Goal: Complete application form

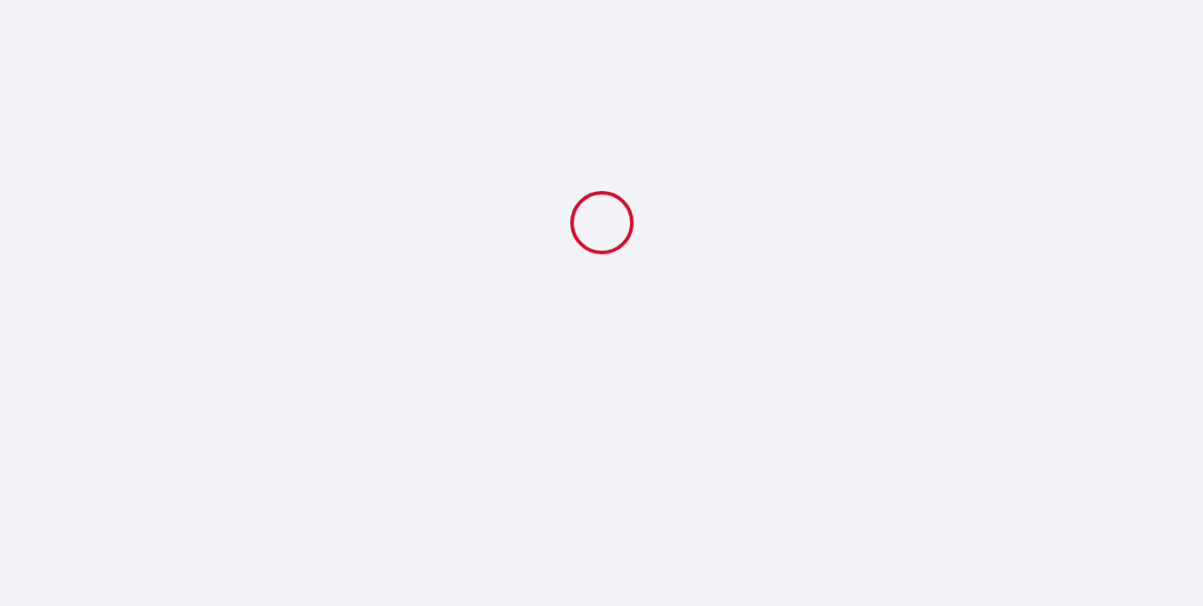
select select
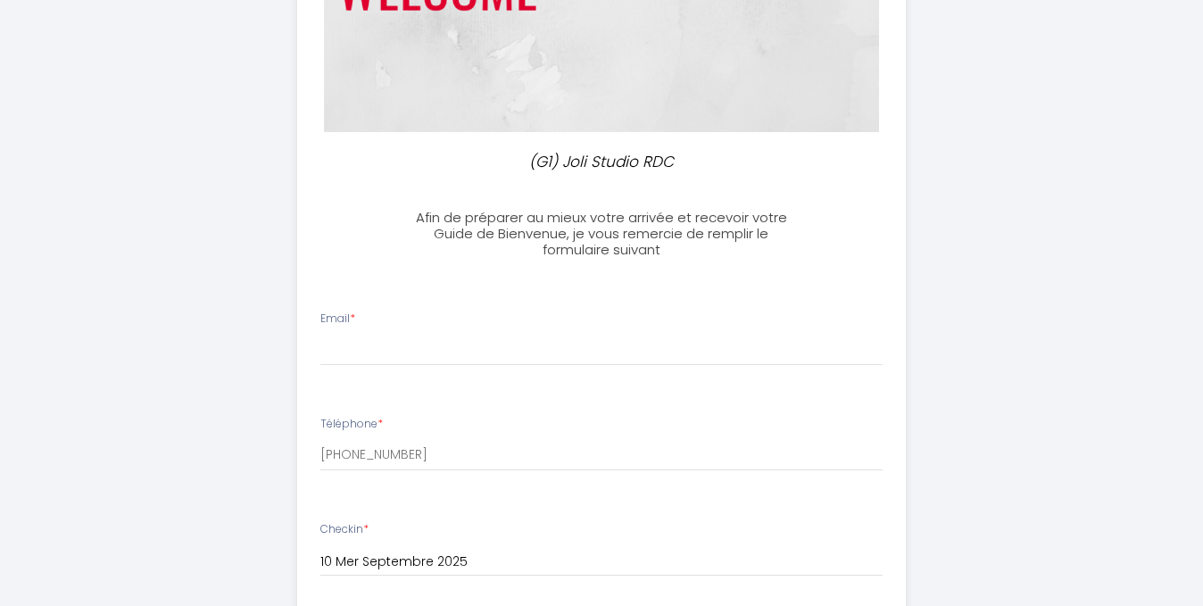
scroll to position [309, 0]
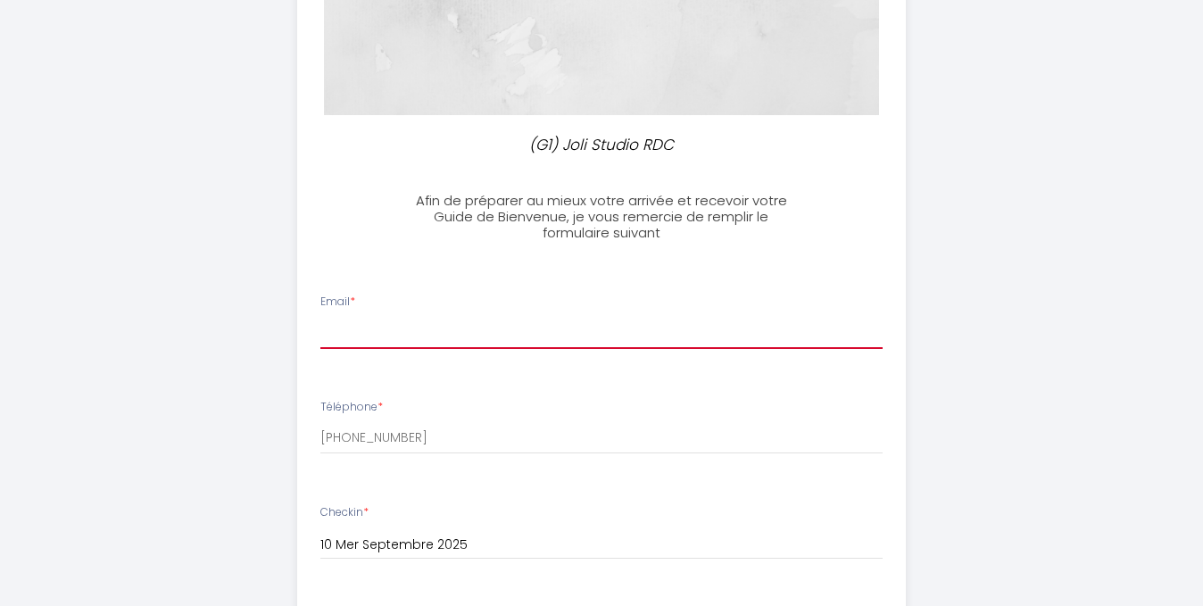
click at [370, 331] on input "Email *" at bounding box center [601, 333] width 563 height 32
type input "[EMAIL_ADDRESS][DOMAIN_NAME]"
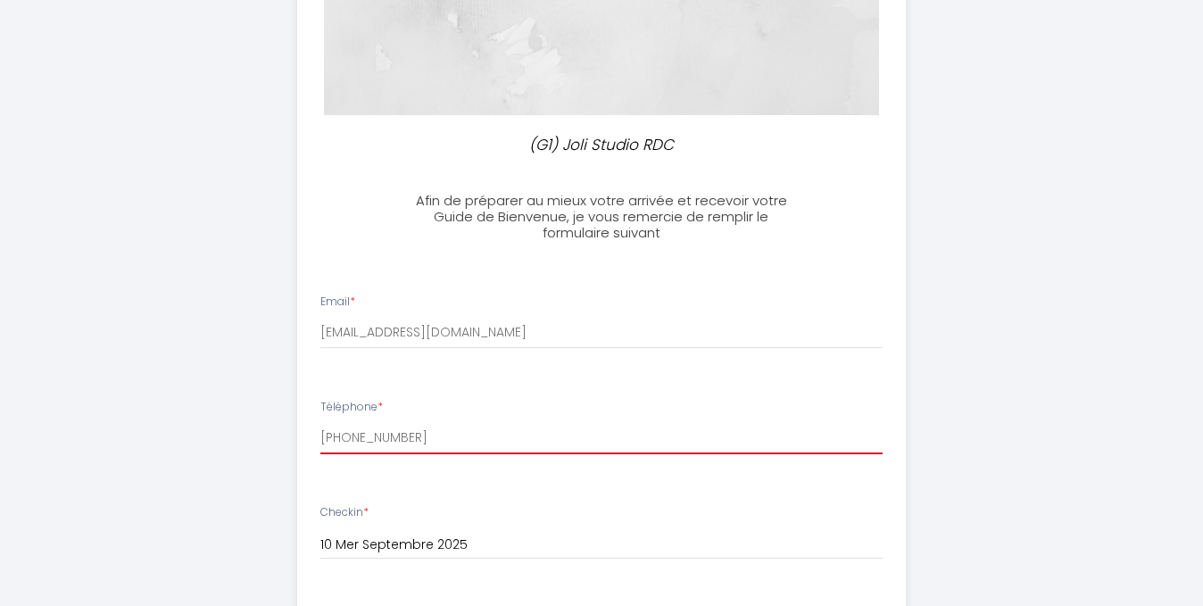
click at [407, 437] on input "[PHONE_NUMBER]" at bounding box center [601, 438] width 563 height 32
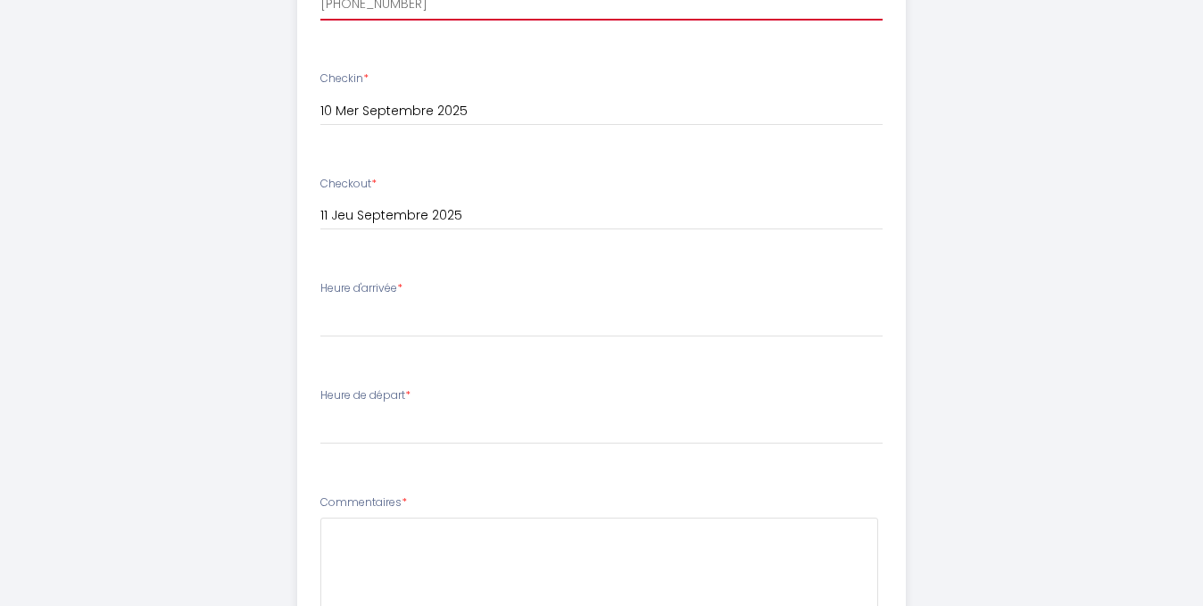
scroll to position [750, 0]
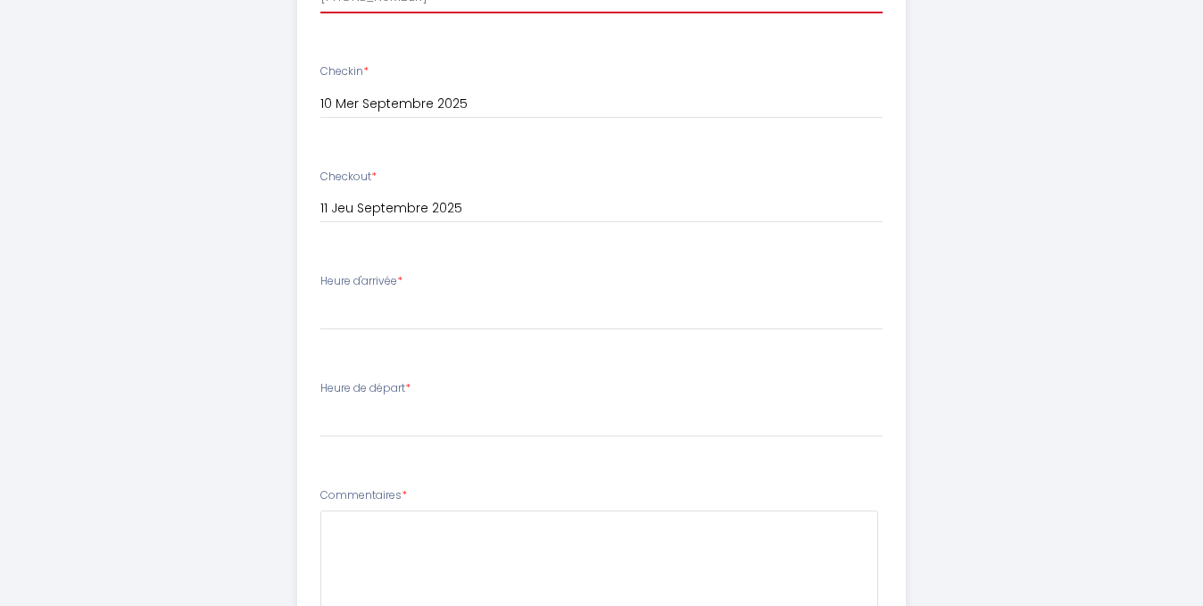
type input "[PHONE_NUMBER]"
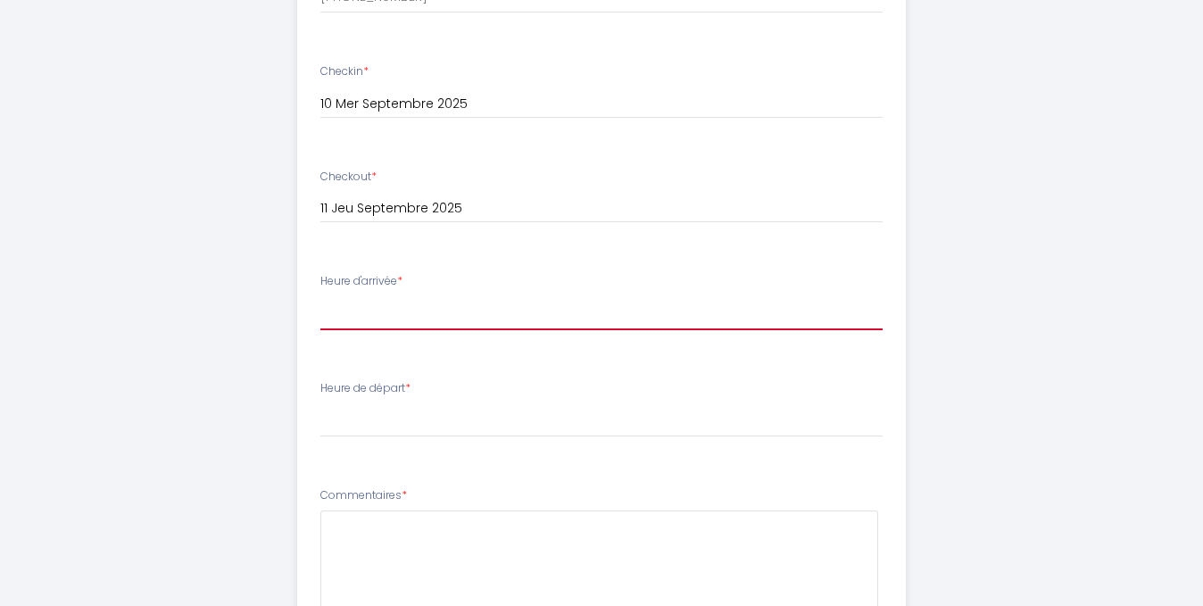
click at [370, 316] on select "15:00 15:30 16:00 16:30 17:00 17:30 18:00 18:30 19:00 19:30 20:00 20:30 21:00 2…" at bounding box center [601, 313] width 563 height 34
select select "18:00"
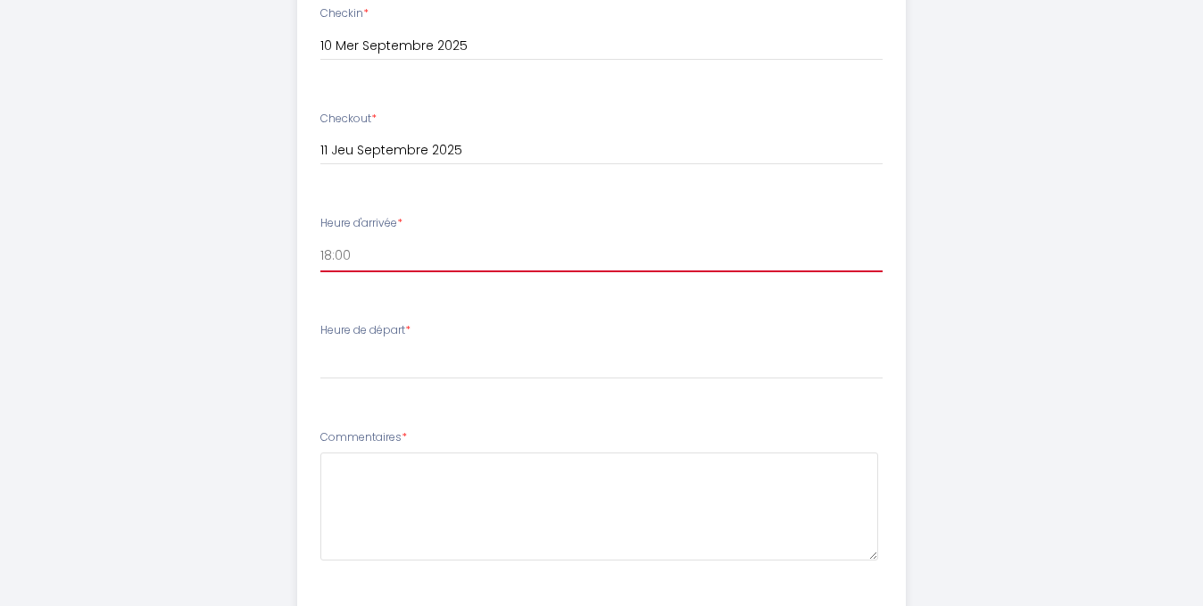
scroll to position [815, 0]
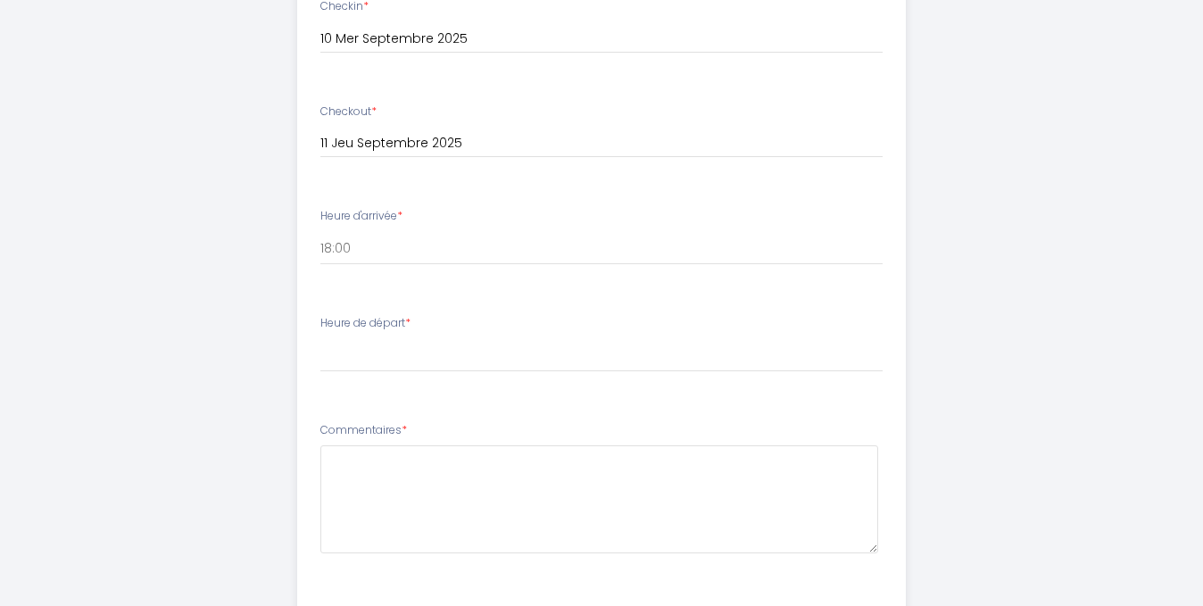
click at [388, 337] on div "Heure de départ * 00:00 00:30 01:00 01:30 02:00 02:30 03:00 03:30 04:00 04:30 0…" at bounding box center [601, 343] width 563 height 57
click at [396, 321] on label "Heure de départ *" at bounding box center [365, 323] width 90 height 17
click at [402, 354] on select "00:00 00:30 01:00 01:30 02:00 02:30 03:00 03:30 04:00 04:30 05:00 05:30 06:00 0…" at bounding box center [601, 355] width 563 height 34
select select "10:00"
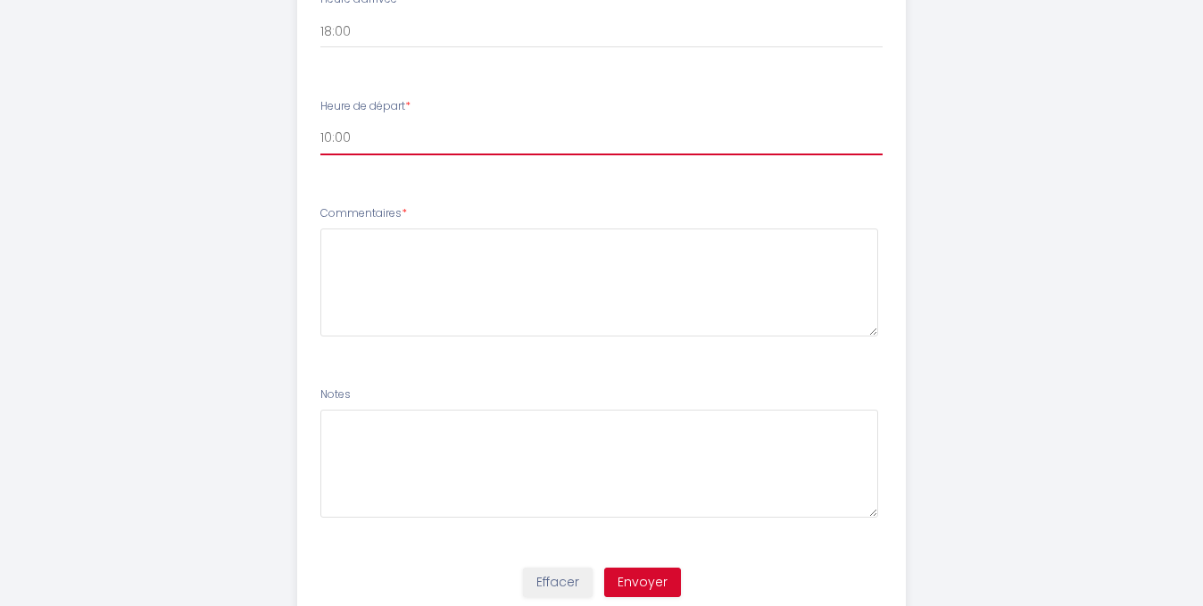
scroll to position [1095, 0]
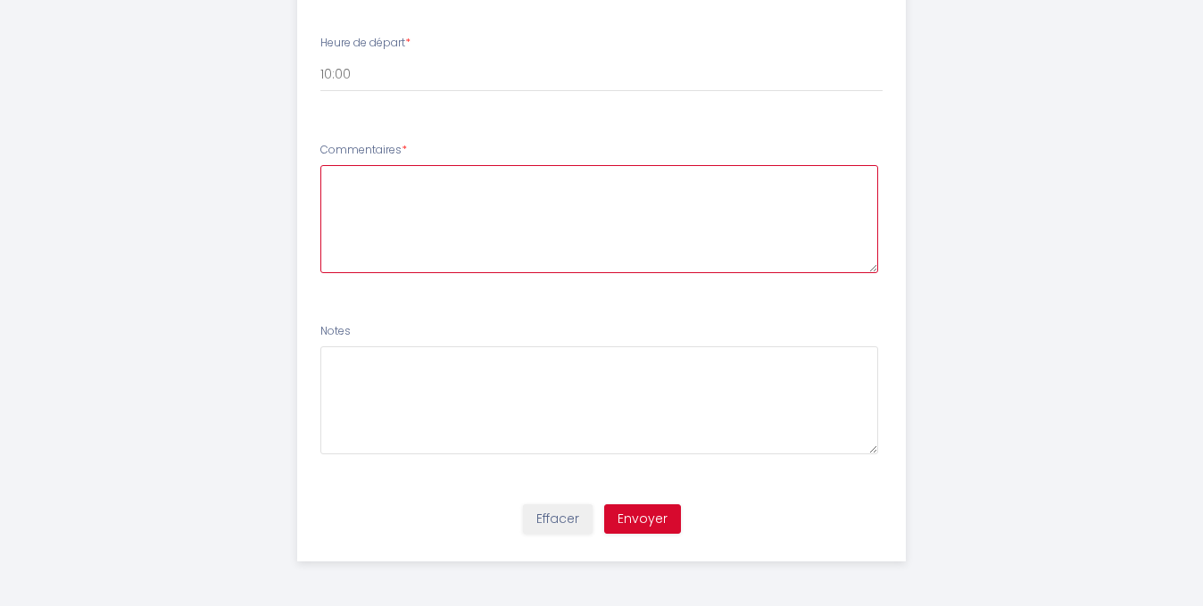
click at [403, 192] on textarea at bounding box center [599, 219] width 559 height 108
type textarea "Bonjour merci de m'informer s'il est possible de faire un late check out à 11h"
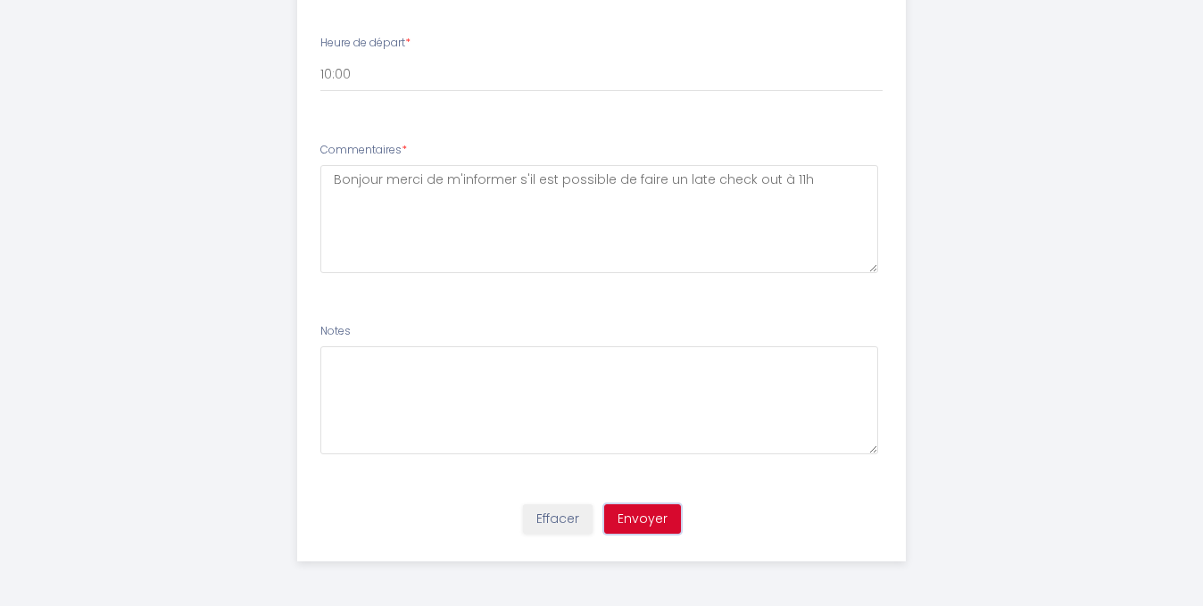
click at [648, 513] on button "Envoyer" at bounding box center [642, 519] width 77 height 30
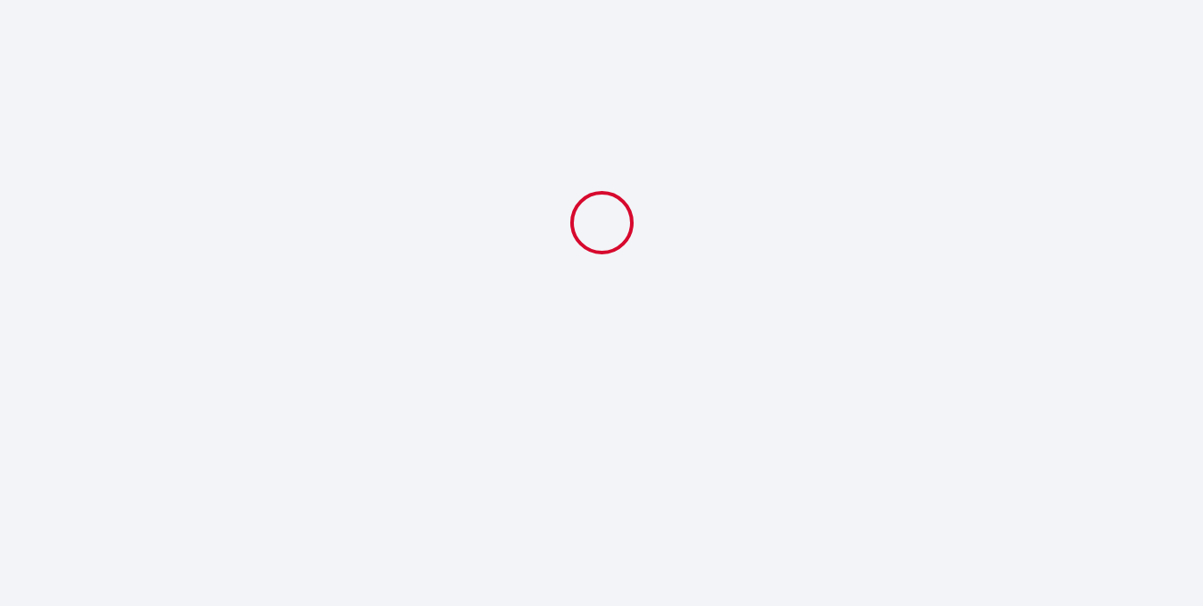
select select "18:00"
select select "10:00"
